Goal: Use online tool/utility: Utilize a website feature to perform a specific function

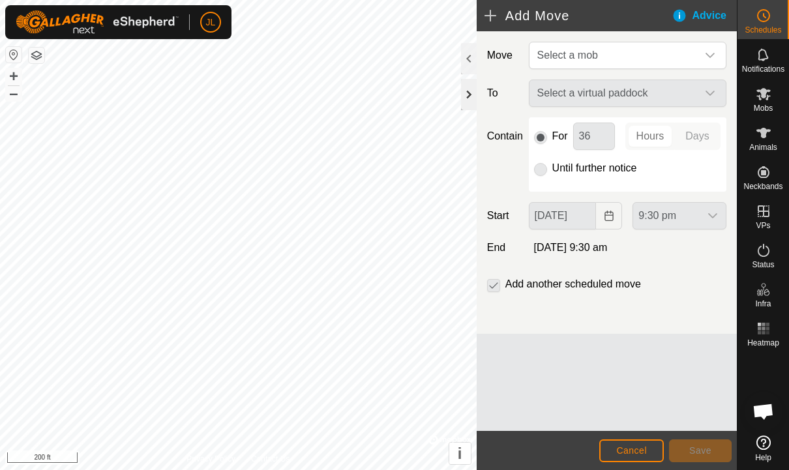
click at [471, 95] on div at bounding box center [469, 94] width 16 height 31
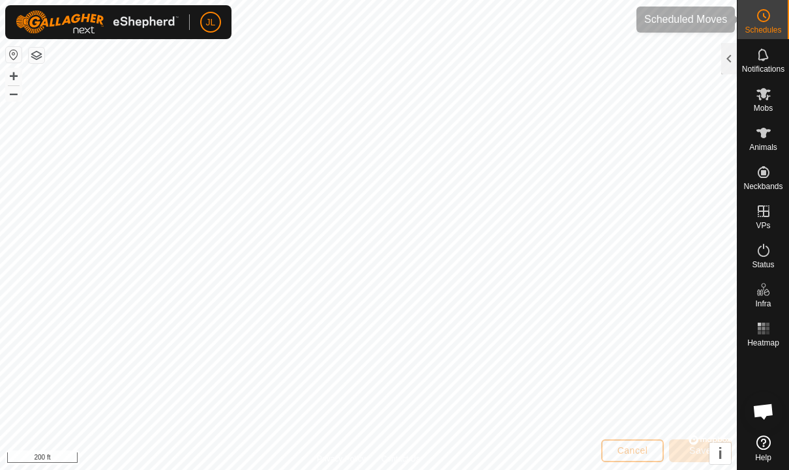
click at [758, 22] on icon at bounding box center [763, 16] width 16 height 16
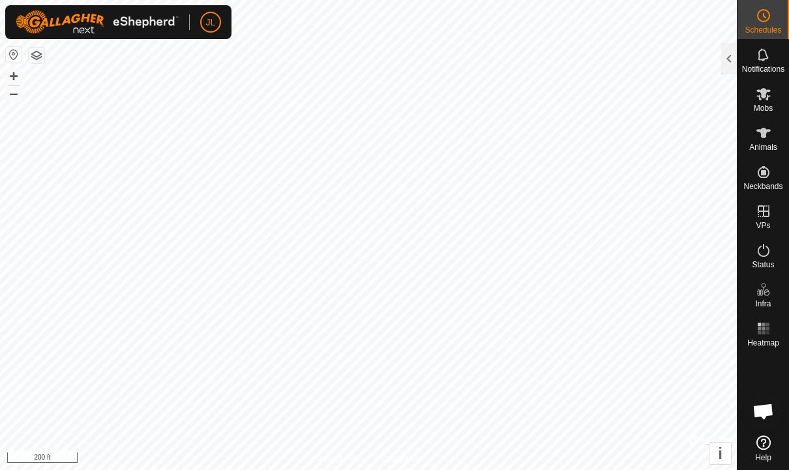
click at [763, 23] on icon at bounding box center [763, 16] width 16 height 16
click at [731, 66] on div at bounding box center [729, 58] width 16 height 31
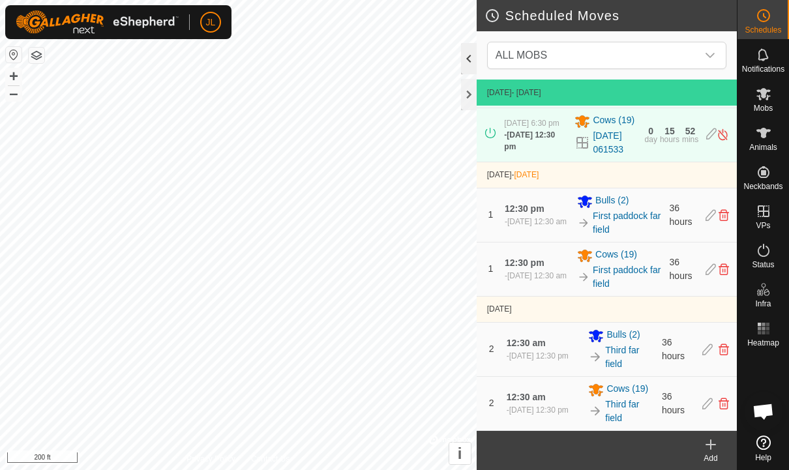
scroll to position [60, 0]
click at [467, 101] on div at bounding box center [469, 94] width 16 height 31
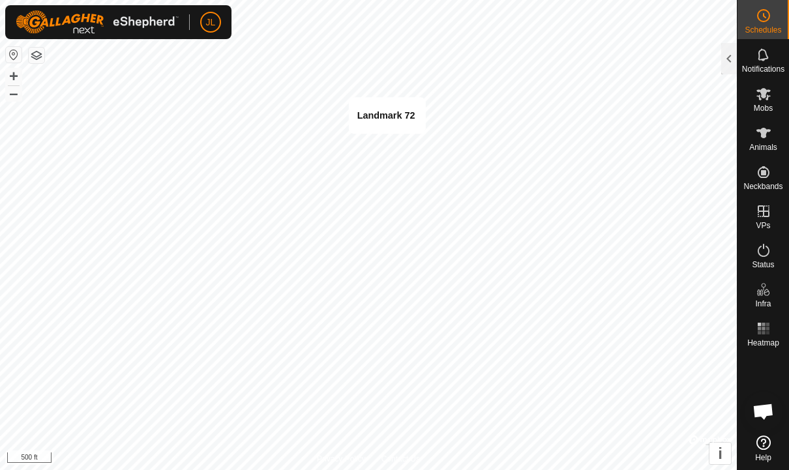
click at [762, 332] on rect at bounding box center [762, 332] width 3 height 3
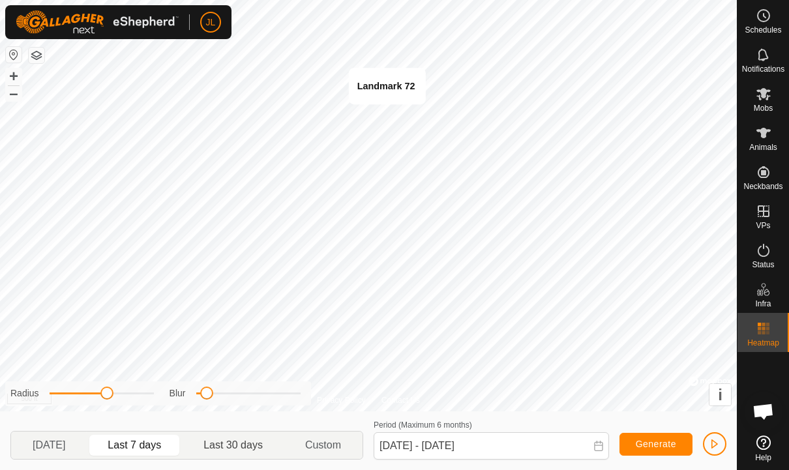
click at [248, 447] on span "Last 30 days" at bounding box center [232, 445] width 59 height 16
click at [244, 445] on span "Last 30 days" at bounding box center [232, 445] width 59 height 16
click at [680, 438] on button "Generate" at bounding box center [655, 444] width 73 height 23
click at [648, 437] on button "Generate" at bounding box center [655, 444] width 73 height 23
click at [658, 442] on span "Generate" at bounding box center [656, 444] width 40 height 10
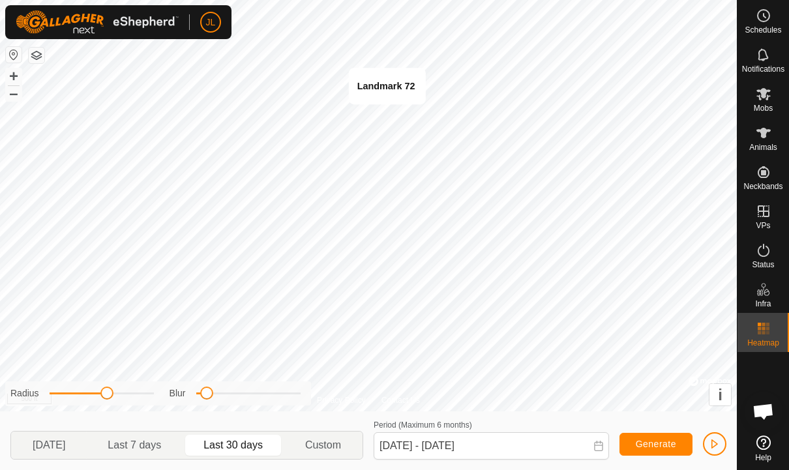
click at [661, 443] on span "Generate" at bounding box center [656, 444] width 40 height 10
click at [660, 443] on span "Generate" at bounding box center [656, 444] width 40 height 10
click at [658, 436] on button "Generate" at bounding box center [655, 444] width 73 height 23
click at [52, 442] on span "[DATE]" at bounding box center [49, 445] width 33 height 16
click at [129, 437] on span "Last 7 days" at bounding box center [134, 445] width 53 height 16
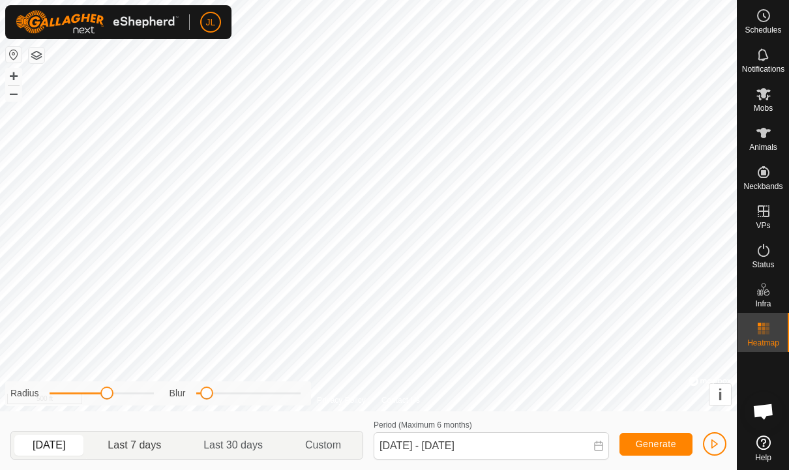
type input "[DATE] - [DATE]"
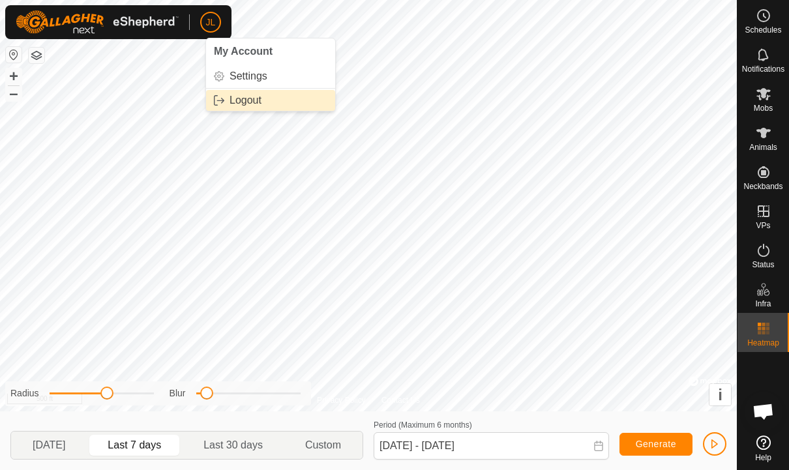
click at [231, 99] on span "Logout" at bounding box center [245, 100] width 32 height 10
